Goal: Task Accomplishment & Management: Manage account settings

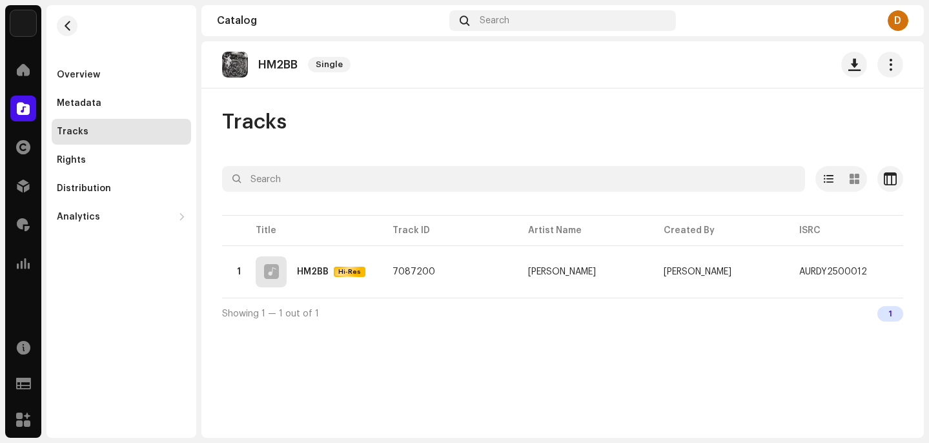
click at [371, 120] on div "Tracks" at bounding box center [562, 122] width 681 height 26
click at [74, 30] on button "button" at bounding box center [67, 25] width 21 height 21
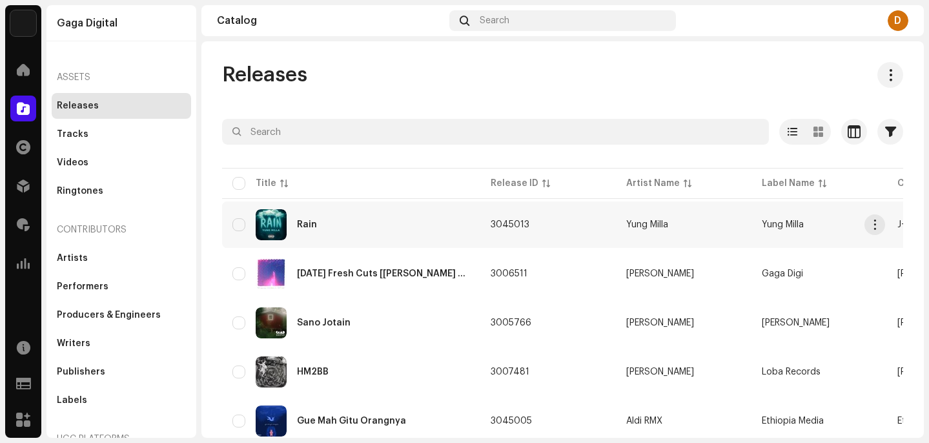
click at [547, 216] on td "3045013" at bounding box center [548, 224] width 136 height 46
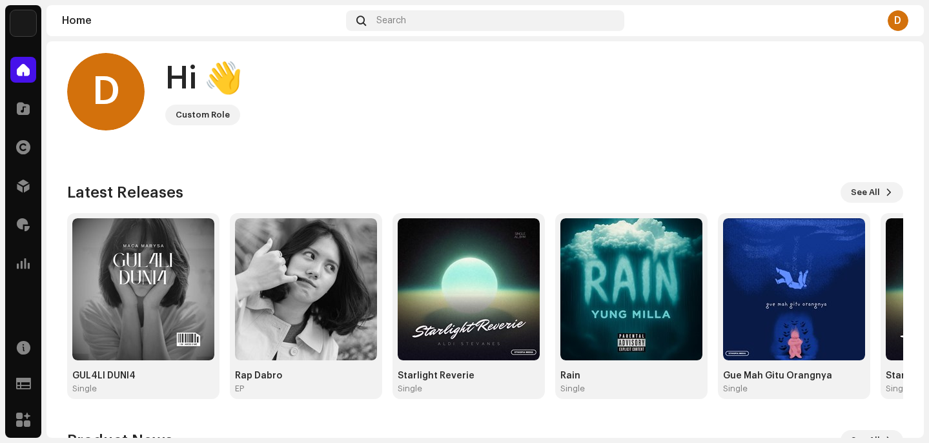
scroll to position [4, 0]
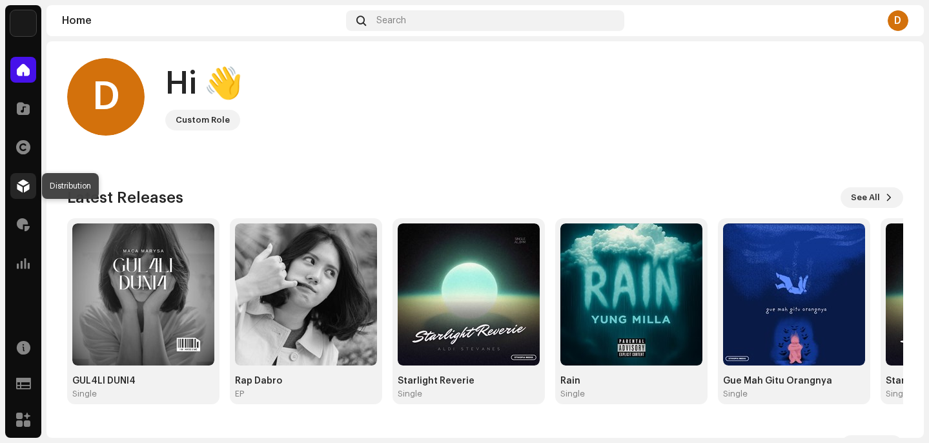
click at [24, 182] on span at bounding box center [23, 186] width 13 height 10
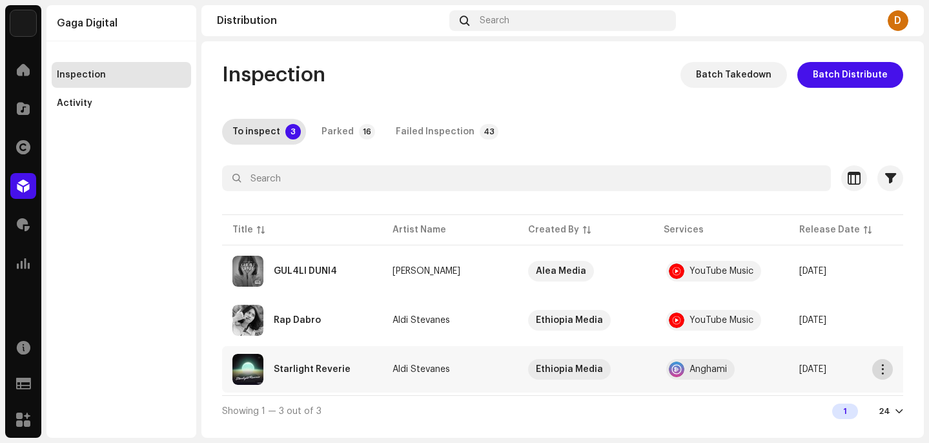
click at [886, 373] on span "button" at bounding box center [883, 369] width 10 height 10
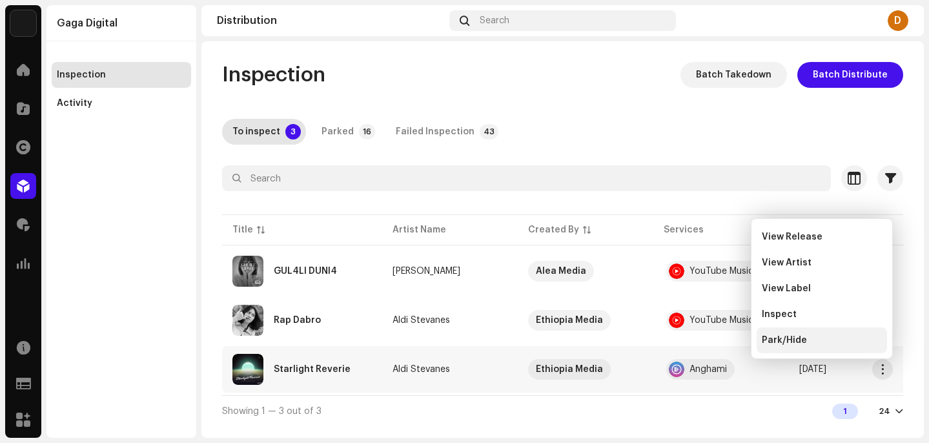
click at [834, 343] on div "Park/Hide" at bounding box center [822, 340] width 120 height 10
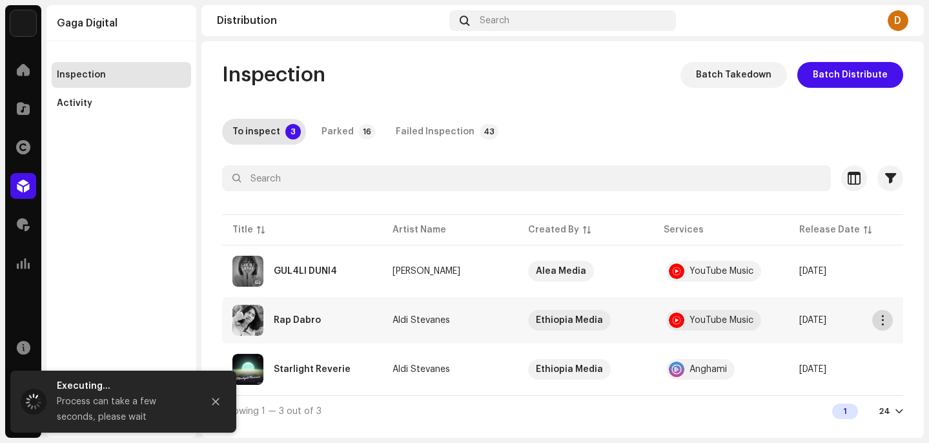
click at [886, 320] on span "button" at bounding box center [883, 320] width 10 height 10
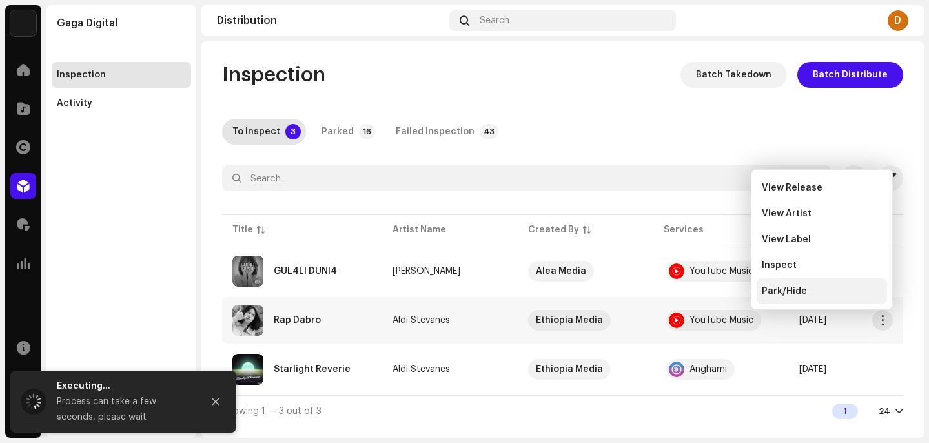
click at [827, 301] on div "Park/Hide" at bounding box center [822, 291] width 130 height 26
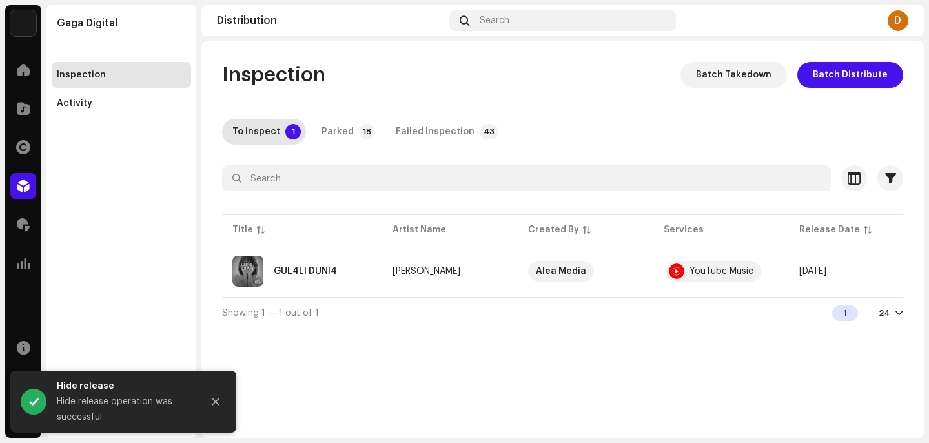
click at [792, 402] on div "Inspection Batch Takedown Batch Distribute To inspect 1 Parked 18 Failed Inspec…" at bounding box center [562, 239] width 723 height 397
click at [880, 274] on span "button" at bounding box center [883, 271] width 10 height 10
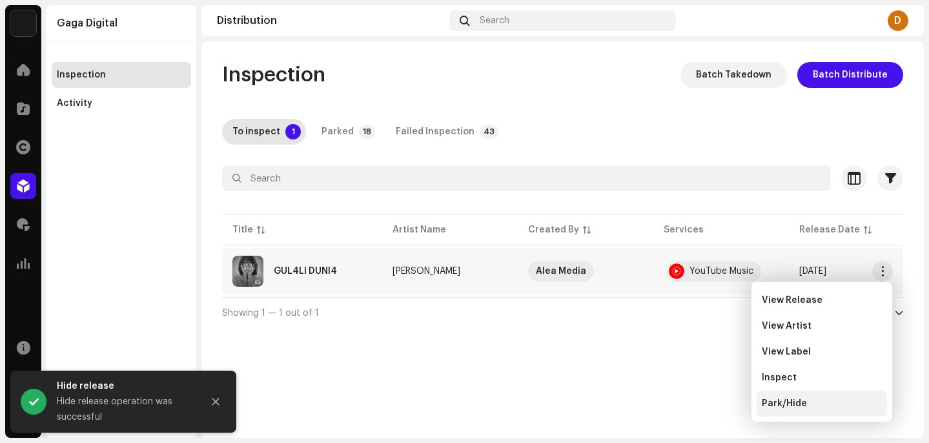
click at [786, 403] on span "Park/Hide" at bounding box center [784, 403] width 45 height 10
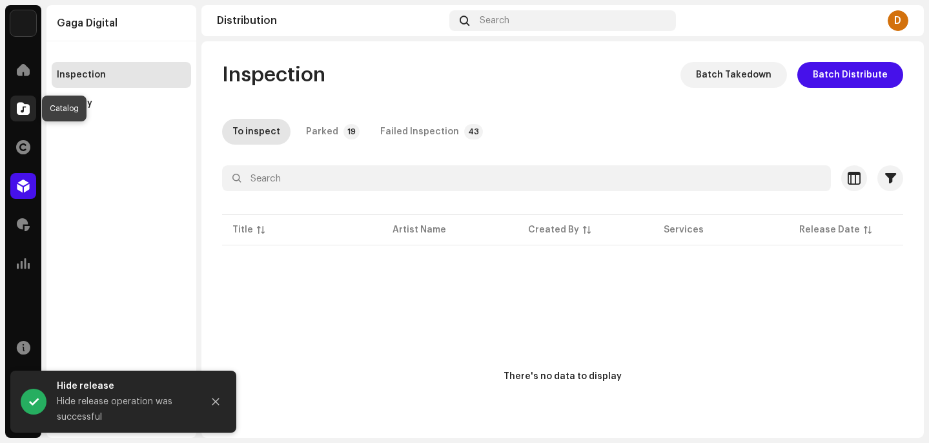
click at [26, 108] on span at bounding box center [23, 108] width 13 height 10
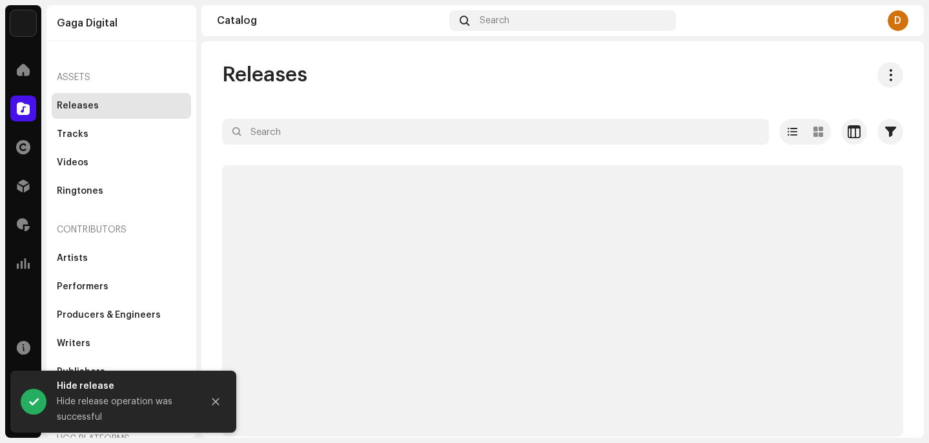
click at [327, 70] on div "Releases" at bounding box center [562, 75] width 681 height 26
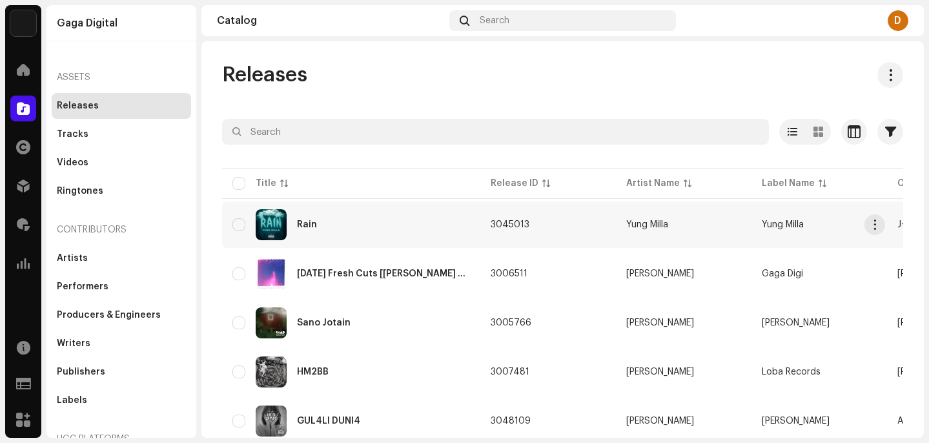
click at [355, 230] on div "Rain" at bounding box center [351, 224] width 238 height 31
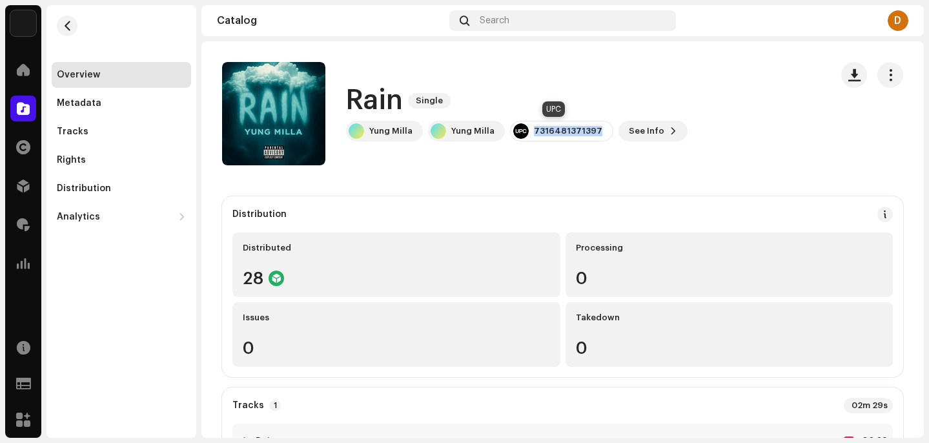
drag, startPoint x: 592, startPoint y: 126, endPoint x: 530, endPoint y: 130, distance: 62.8
click at [530, 130] on div "7316481371397" at bounding box center [561, 131] width 103 height 21
copy div "7316481371397"
click at [90, 134] on div "Tracks" at bounding box center [121, 132] width 129 height 10
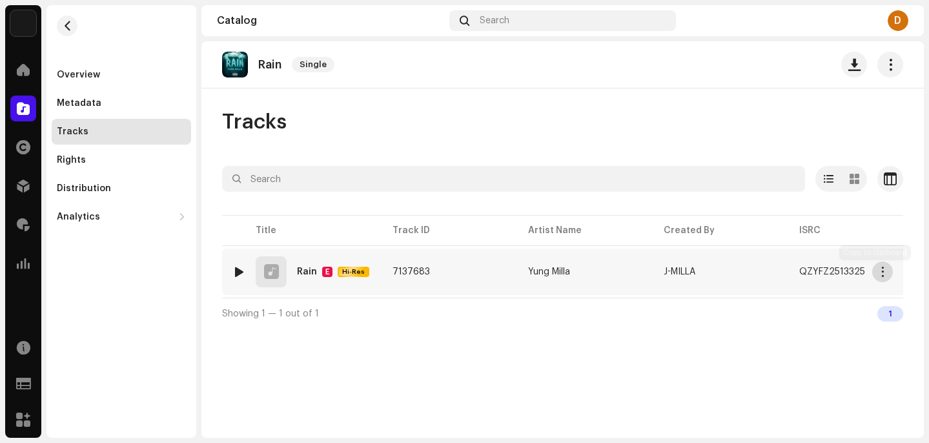
click at [883, 272] on span "button" at bounding box center [883, 272] width 10 height 10
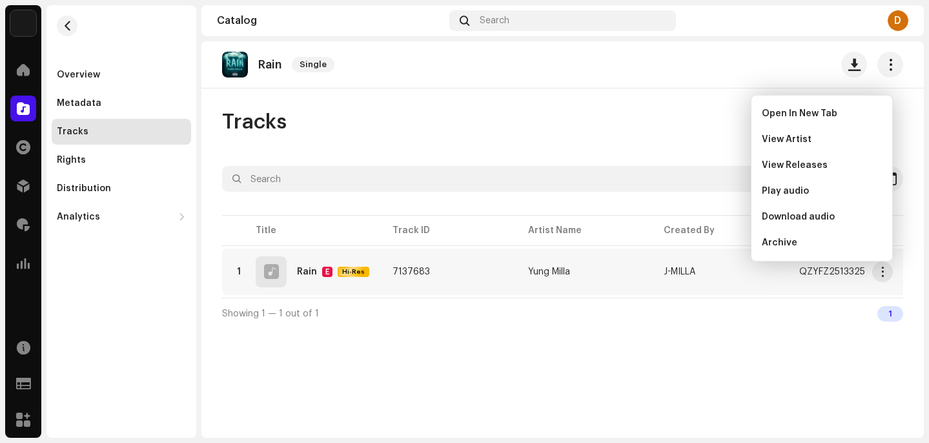
click at [624, 152] on div "Tracks Selected 0 Options Filters Distribution status In progress Not started C…" at bounding box center [562, 219] width 723 height 220
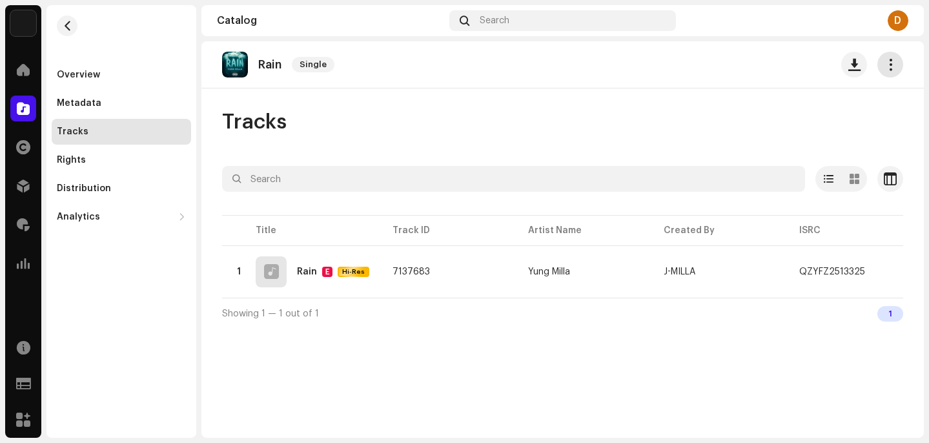
click at [900, 62] on button "button" at bounding box center [891, 65] width 26 height 26
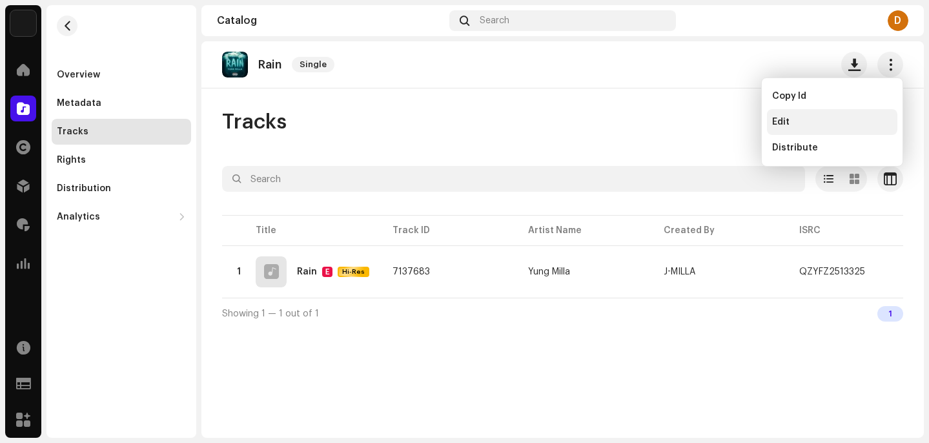
click at [789, 123] on span "Edit" at bounding box center [780, 122] width 17 height 10
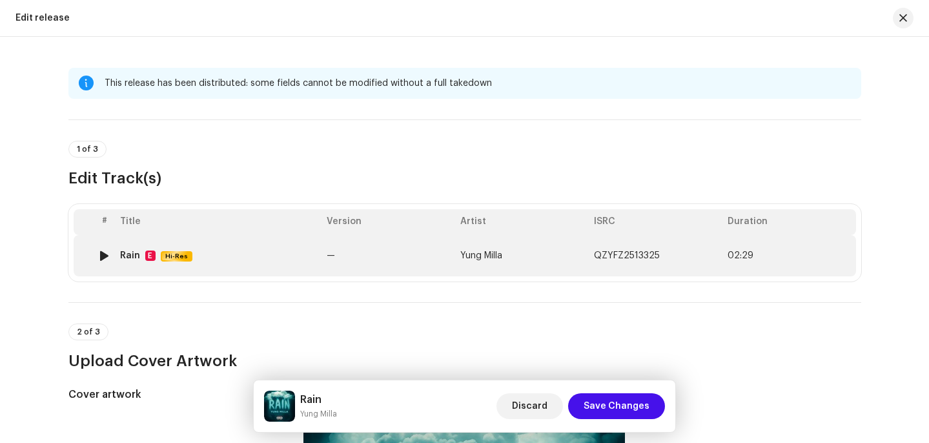
click at [342, 255] on td "—" at bounding box center [389, 255] width 134 height 41
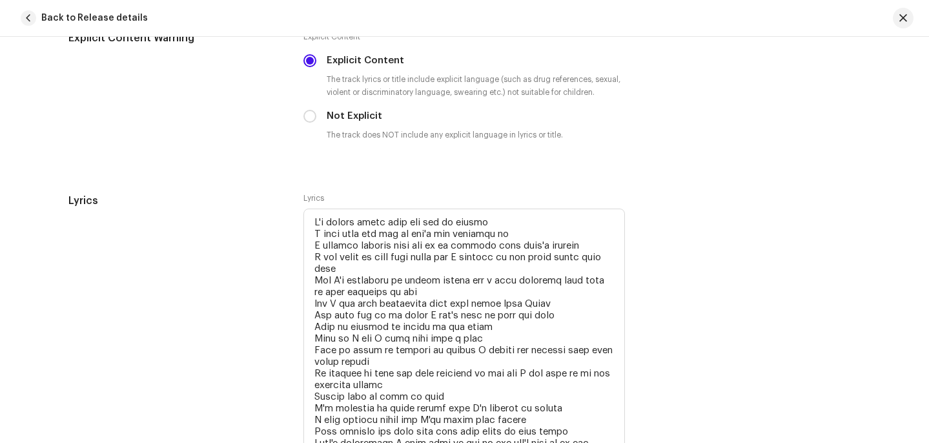
scroll to position [2386, 0]
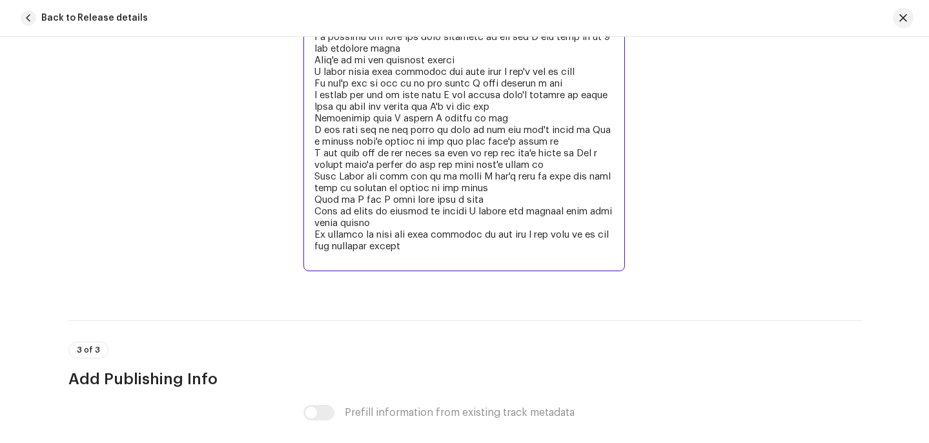
scroll to position [2942, 0]
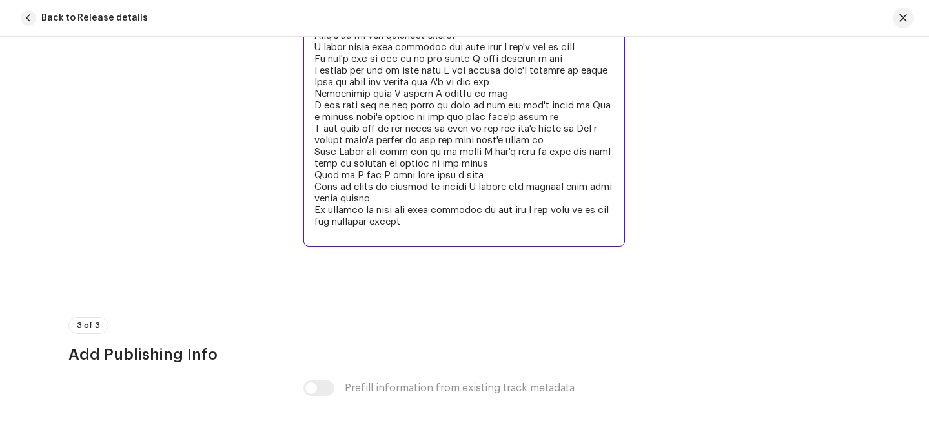
drag, startPoint x: 311, startPoint y: 177, endPoint x: 552, endPoint y: 240, distance: 248.9
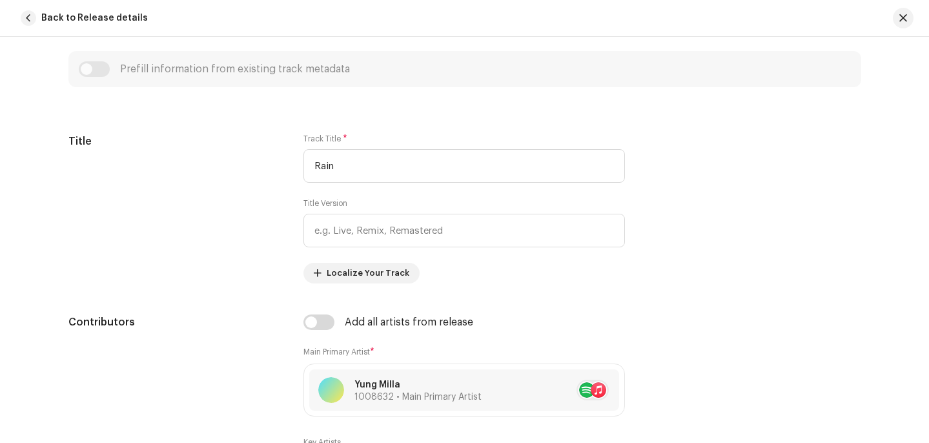
scroll to position [527, 0]
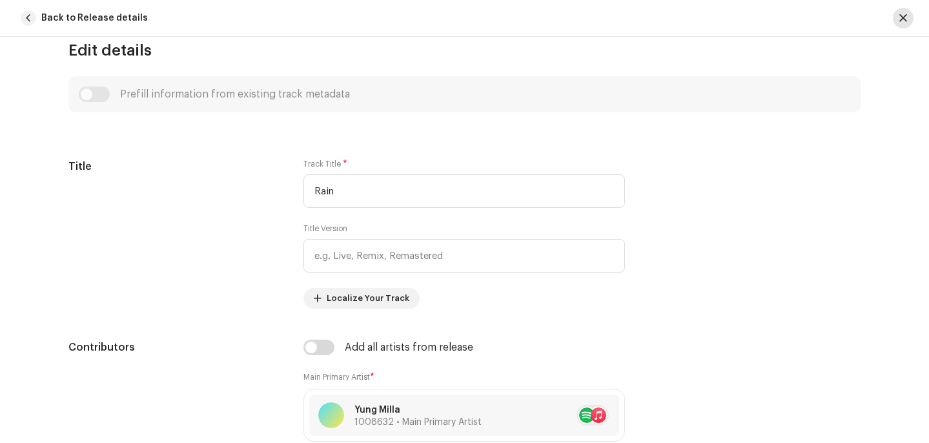
click at [901, 17] on span "button" at bounding box center [904, 18] width 8 height 10
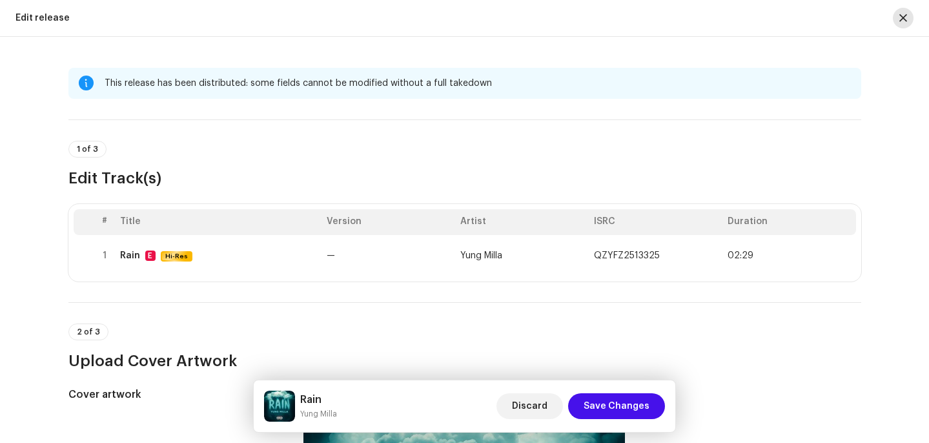
click at [905, 25] on button "button" at bounding box center [903, 18] width 21 height 21
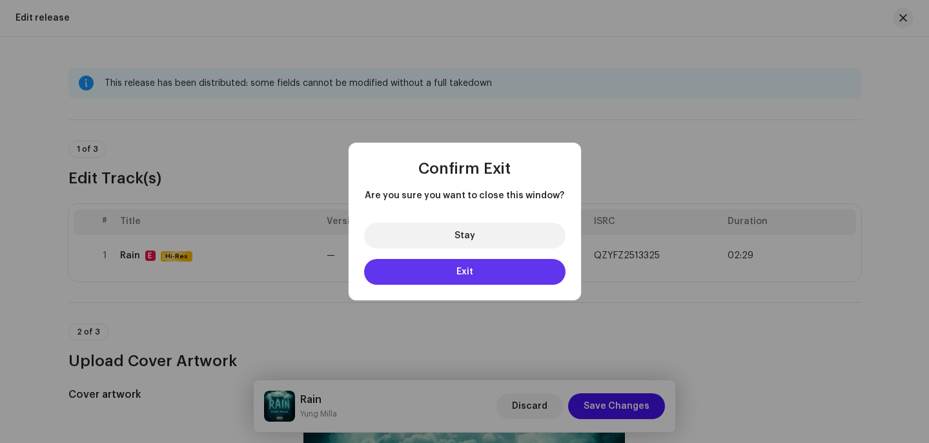
click at [466, 271] on span "Exit" at bounding box center [465, 271] width 17 height 9
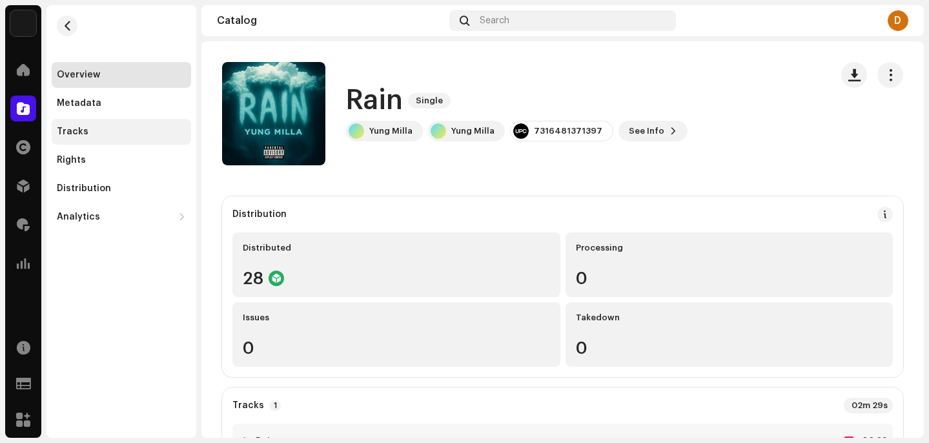
click at [74, 135] on div "Tracks" at bounding box center [73, 132] width 32 height 10
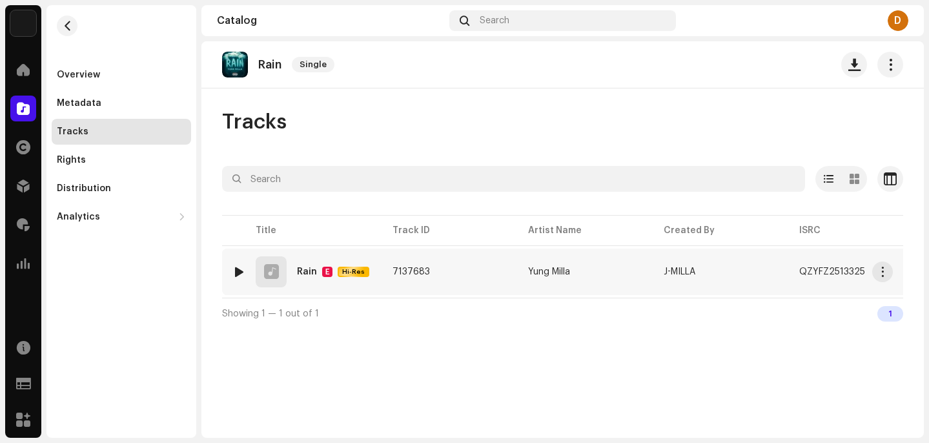
click at [242, 272] on div at bounding box center [239, 272] width 10 height 10
click at [422, 137] on div "Tracks Selected 0 Options Filters Distribution status In progress Not started C…" at bounding box center [562, 219] width 723 height 220
click at [389, 72] on div "Rain Single" at bounding box center [562, 65] width 681 height 26
